Goal: Book appointment/travel/reservation

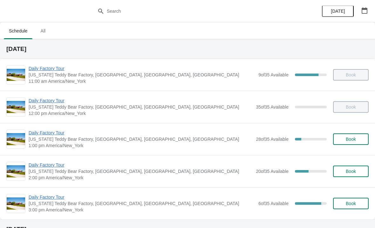
click at [57, 134] on span "Daily Factory Tour" at bounding box center [141, 132] width 224 height 6
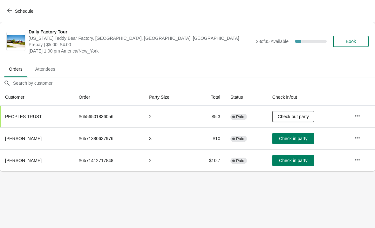
click at [10, 10] on icon "button" at bounding box center [9, 11] width 5 height 4
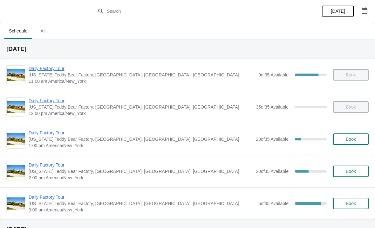
click at [55, 196] on span "Daily Factory Tour" at bounding box center [142, 197] width 227 height 6
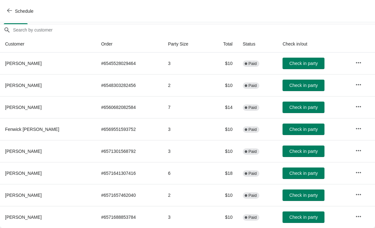
scroll to position [53, 0]
click at [360, 129] on icon "button" at bounding box center [358, 128] width 6 height 6
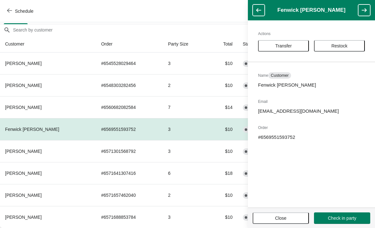
click at [288, 50] on button "Transfer" at bounding box center [283, 45] width 51 height 11
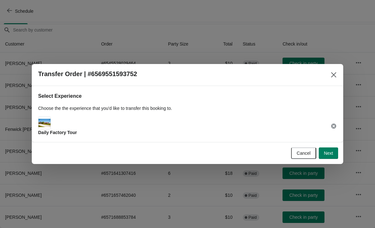
click at [332, 152] on span "Next" at bounding box center [328, 152] width 9 height 5
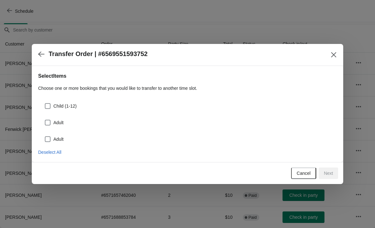
click at [50, 104] on span at bounding box center [48, 106] width 6 height 6
click at [45, 103] on input "Child (1-12)" at bounding box center [45, 103] width 0 height 0
checkbox input "true"
select select "Child (1-12)"
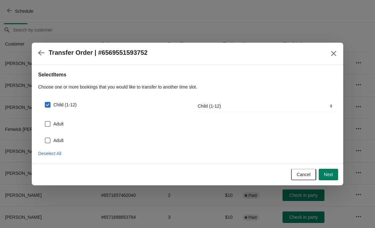
click at [48, 124] on span at bounding box center [48, 124] width 6 height 6
click at [45, 121] on input "Adult" at bounding box center [45, 121] width 0 height 0
checkbox input "true"
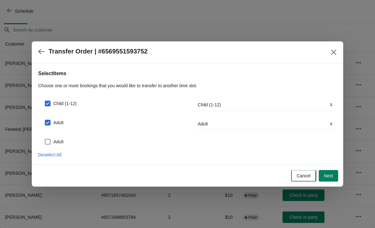
click at [47, 143] on span at bounding box center [48, 142] width 6 height 6
click at [45, 139] on input "Adult" at bounding box center [45, 139] width 0 height 0
checkbox input "true"
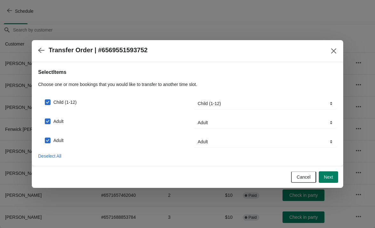
click at [331, 176] on span "Next" at bounding box center [328, 176] width 9 height 5
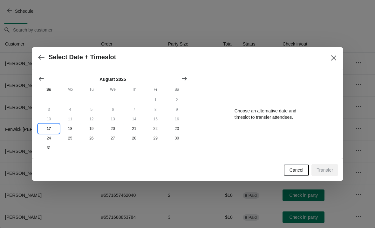
click at [48, 129] on button "17" at bounding box center [48, 129] width 21 height 10
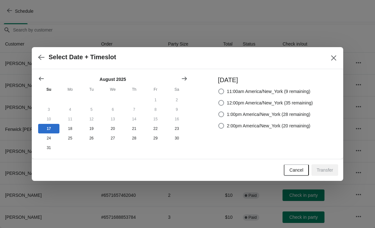
click at [218, 112] on span at bounding box center [221, 114] width 6 height 6
click at [218, 112] on input "1:00pm America/New_York (28 remaining)" at bounding box center [218, 111] width 0 height 0
radio input "true"
click at [326, 174] on button "Transfer" at bounding box center [324, 169] width 27 height 11
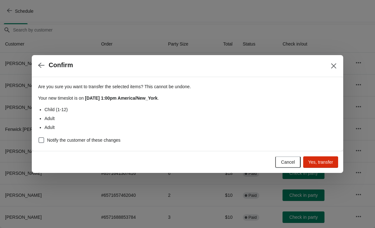
click at [42, 138] on span at bounding box center [41, 140] width 6 height 6
click at [39, 137] on input "Notify the customer of these changes" at bounding box center [38, 137] width 0 height 0
checkbox input "true"
click at [322, 162] on span "Yes, transfer" at bounding box center [320, 161] width 25 height 5
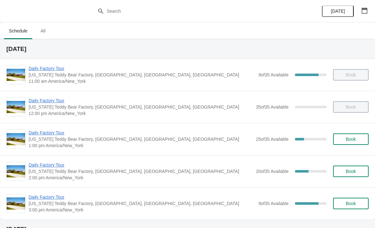
click at [54, 131] on span "Daily Factory Tour" at bounding box center [141, 132] width 224 height 6
